Goal: Task Accomplishment & Management: Manage account settings

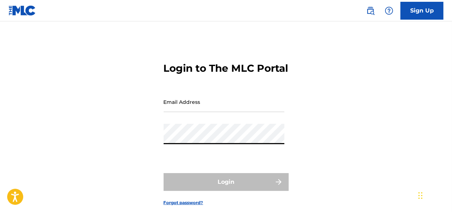
click at [204, 112] on input "Email Address" at bounding box center [224, 102] width 121 height 20
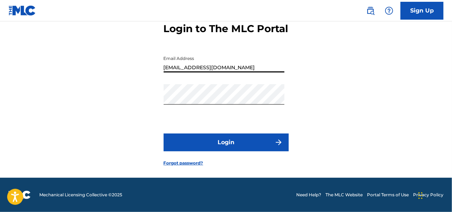
scroll to position [52, 0]
type input "[EMAIL_ADDRESS][DOMAIN_NAME]"
click at [228, 140] on button "Login" at bounding box center [226, 143] width 125 height 18
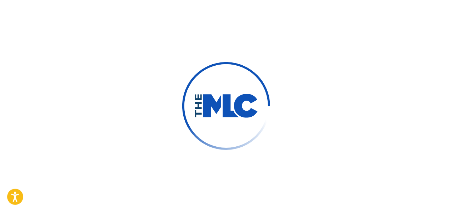
scroll to position [54, 0]
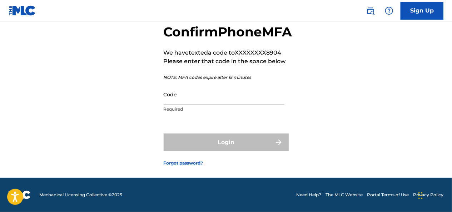
click at [208, 99] on input "Code" at bounding box center [224, 94] width 121 height 20
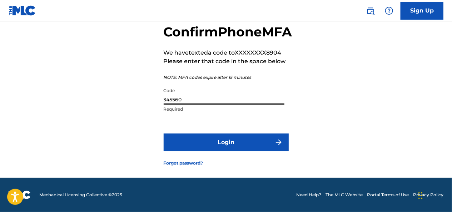
type input "345560"
click at [222, 141] on button "Login" at bounding box center [226, 143] width 125 height 18
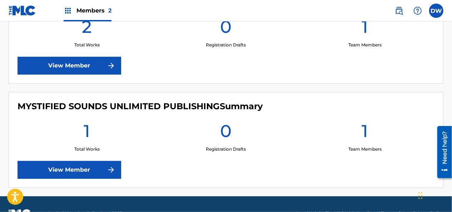
scroll to position [257, 0]
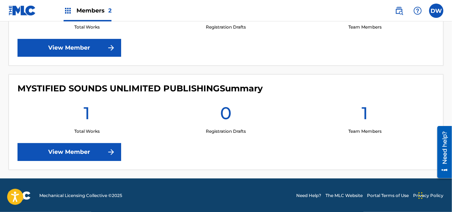
click at [97, 154] on link "View Member" at bounding box center [69, 152] width 104 height 18
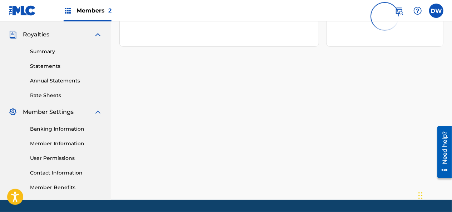
scroll to position [231, 0]
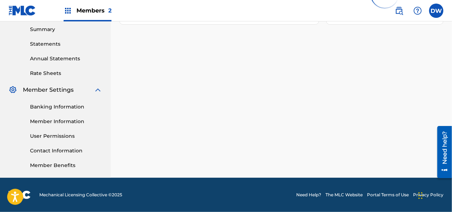
click at [61, 121] on link "Member Information" at bounding box center [66, 121] width 72 height 7
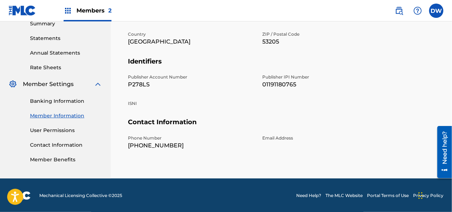
scroll to position [237, 0]
